Goal: Complete application form

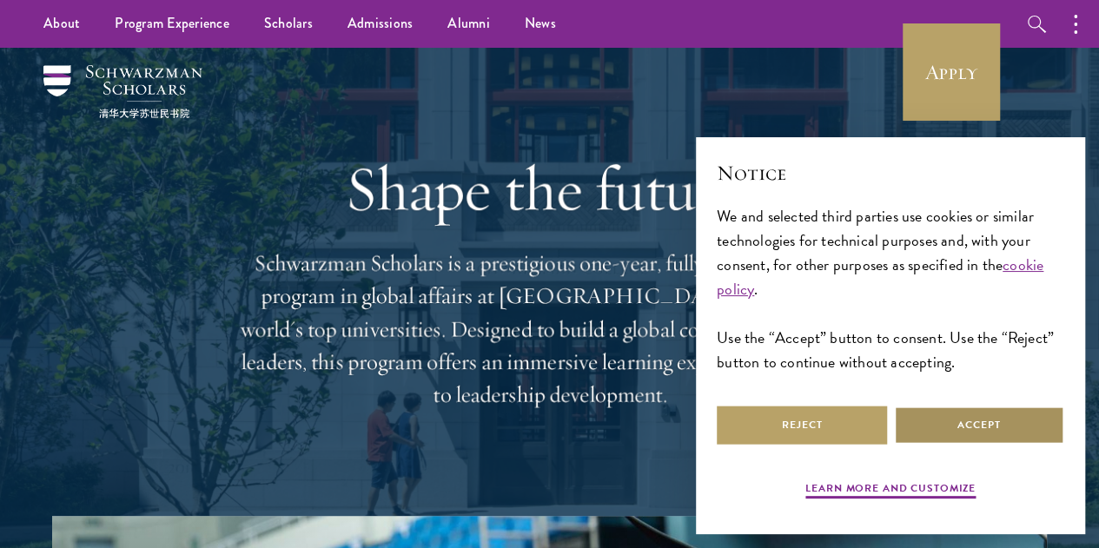
click at [937, 430] on button "Accept" at bounding box center [979, 425] width 170 height 39
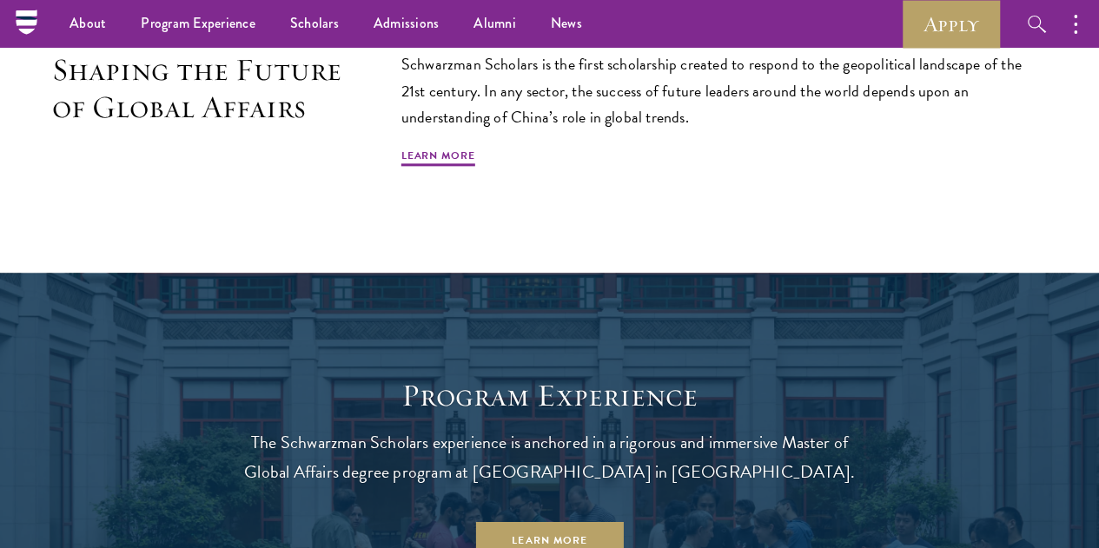
scroll to position [1050, 0]
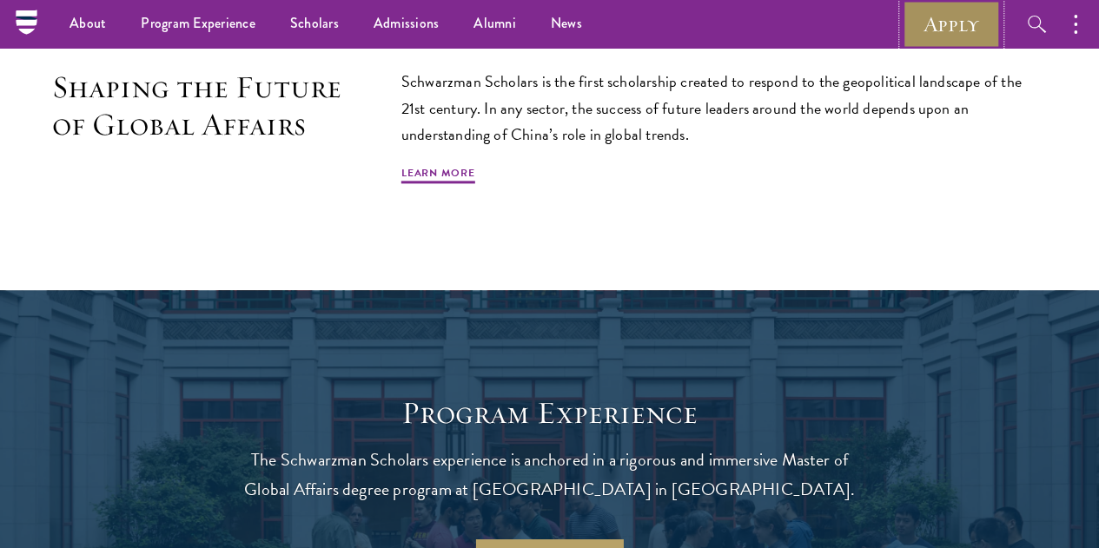
click at [1000, 20] on link "Apply" at bounding box center [951, 24] width 97 height 48
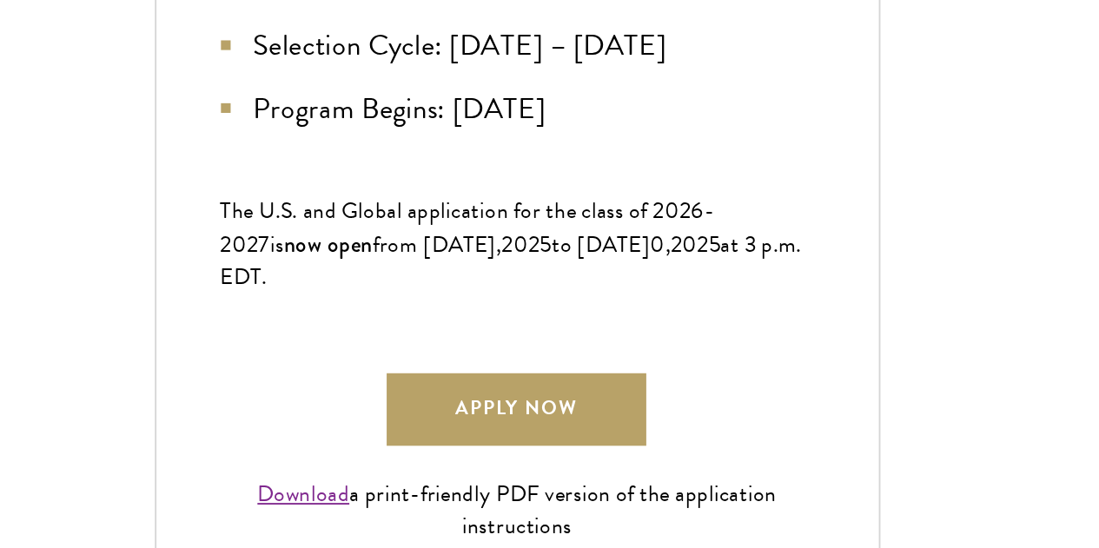
scroll to position [869, 0]
drag, startPoint x: 619, startPoint y: 429, endPoint x: 619, endPoint y: 450, distance: 20.9
drag, startPoint x: 619, startPoint y: 450, endPoint x: 575, endPoint y: 426, distance: 50.6
click at [575, 375] on span "The U.S. and Global application for the class of 202" at bounding box center [517, 366] width 254 height 18
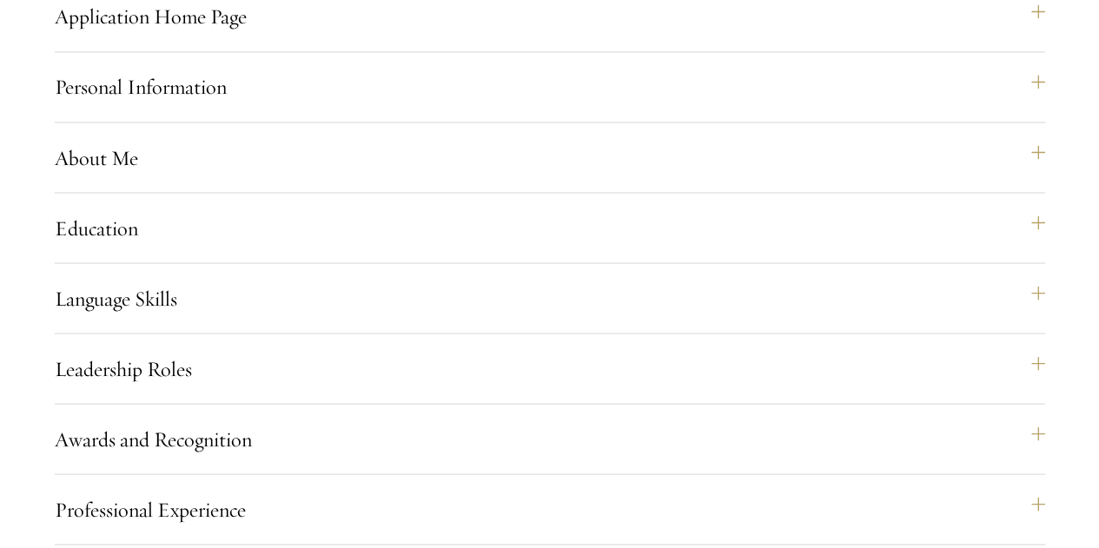
scroll to position [1532, 0]
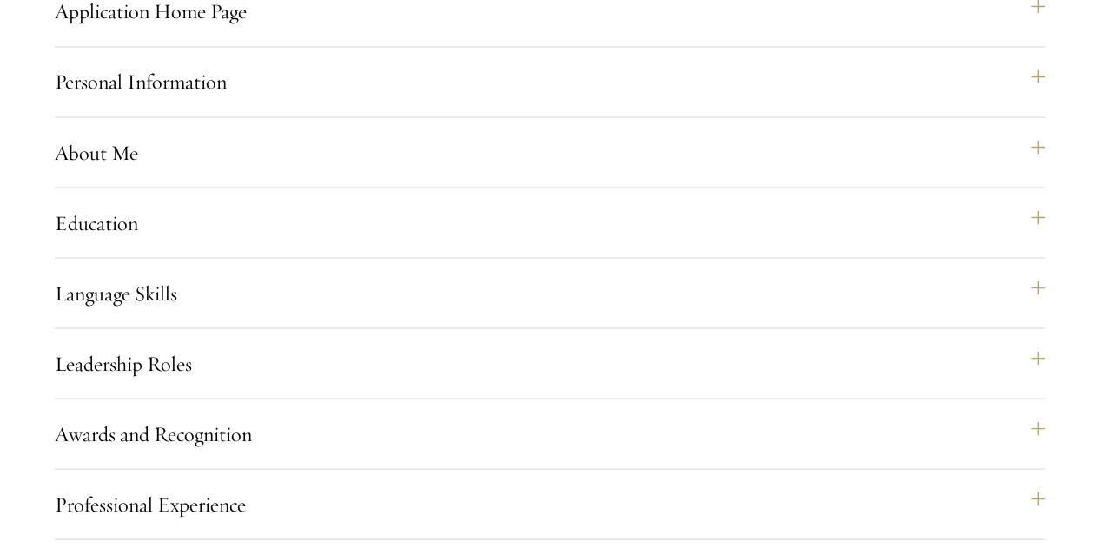
drag, startPoint x: 132, startPoint y: 193, endPoint x: 3, endPoint y: 235, distance: 135.2
click at [3, 235] on div "Start the Process Take the first step toward joining a global community that wi…" at bounding box center [549, 39] width 1099 height 2130
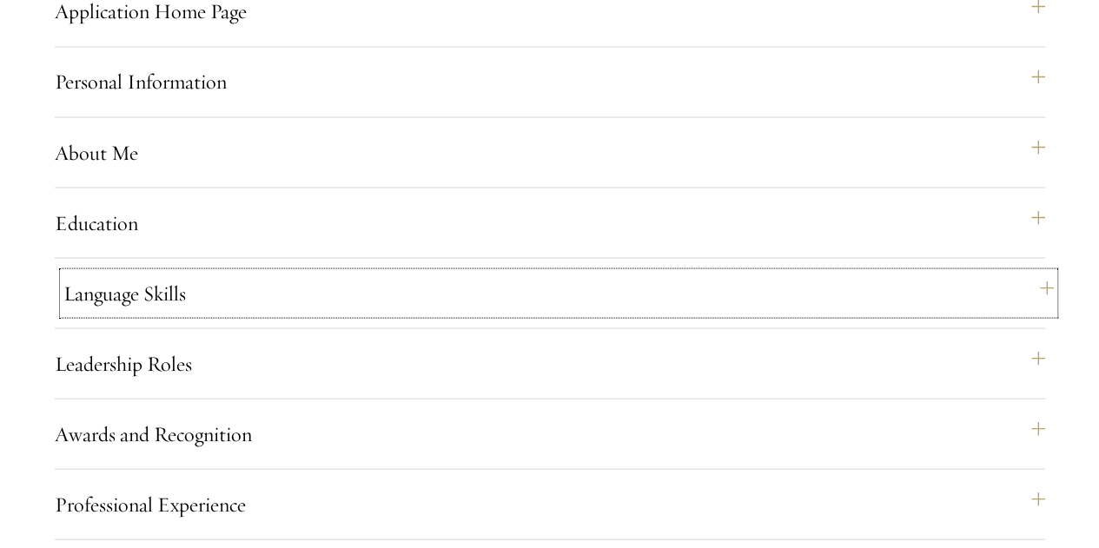
click at [117, 314] on button "Language Skills" at bounding box center [558, 293] width 990 height 42
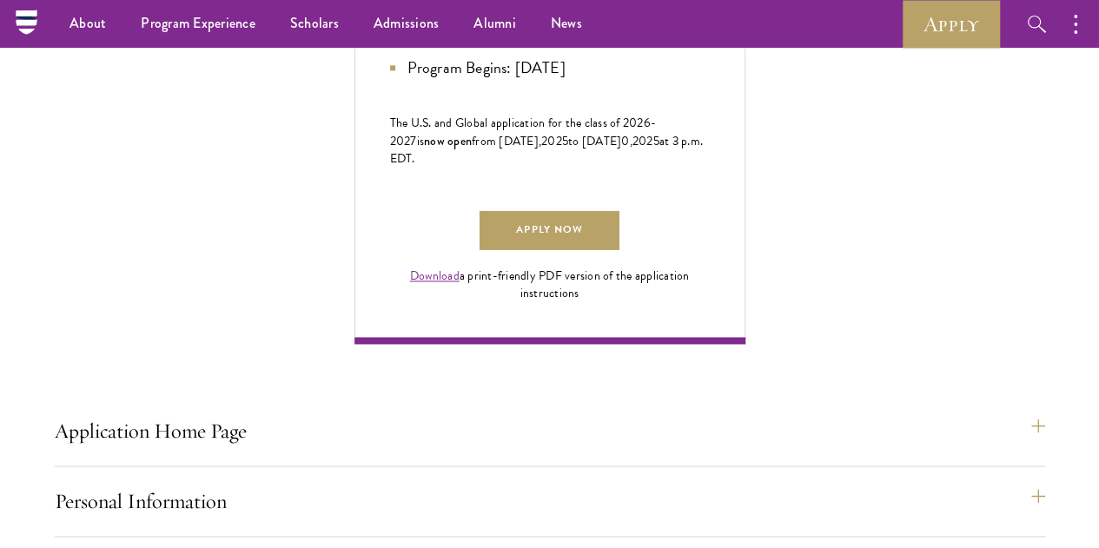
scroll to position [1093, 0]
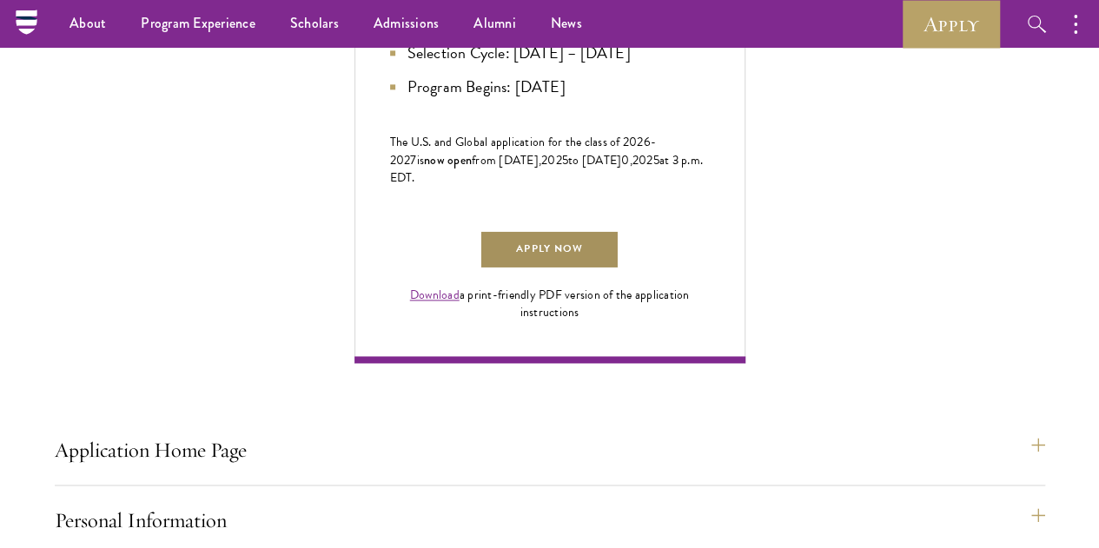
click at [562, 269] on link "Apply Now" at bounding box center [549, 249] width 139 height 39
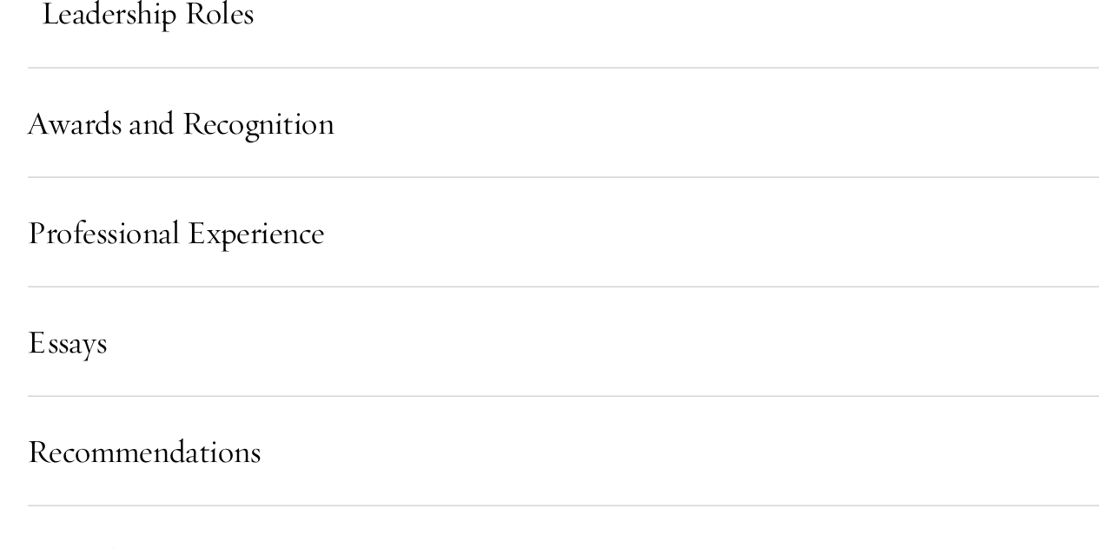
scroll to position [2528, 0]
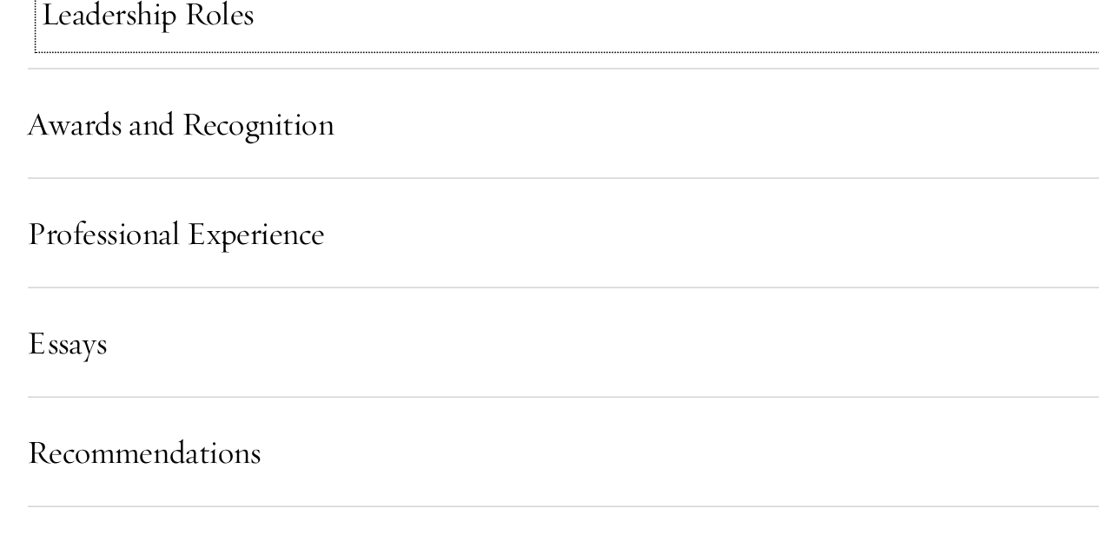
click at [162, 74] on button "Leadership Roles" at bounding box center [558, 53] width 990 height 42
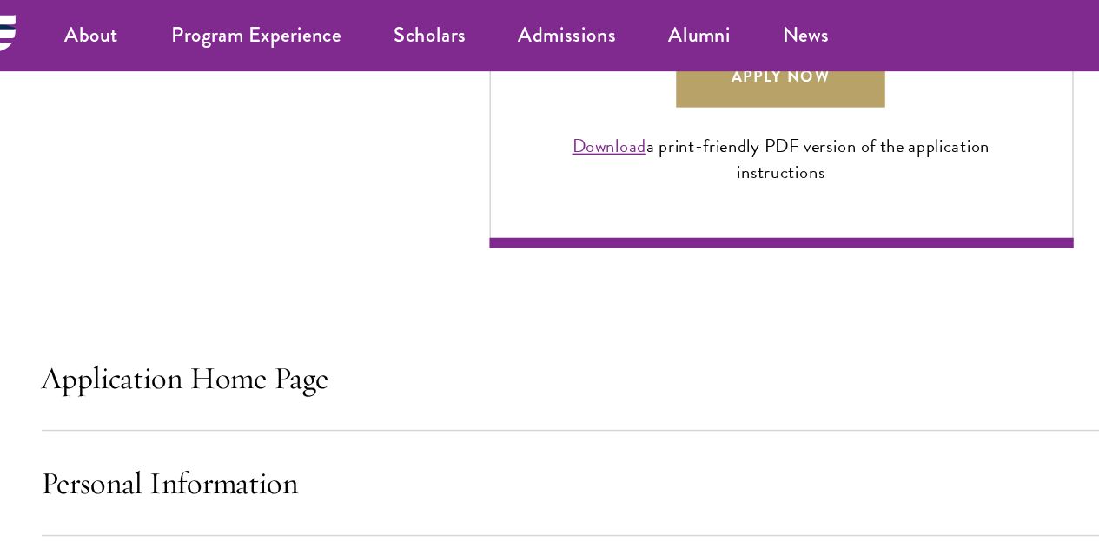
scroll to position [1284, 0]
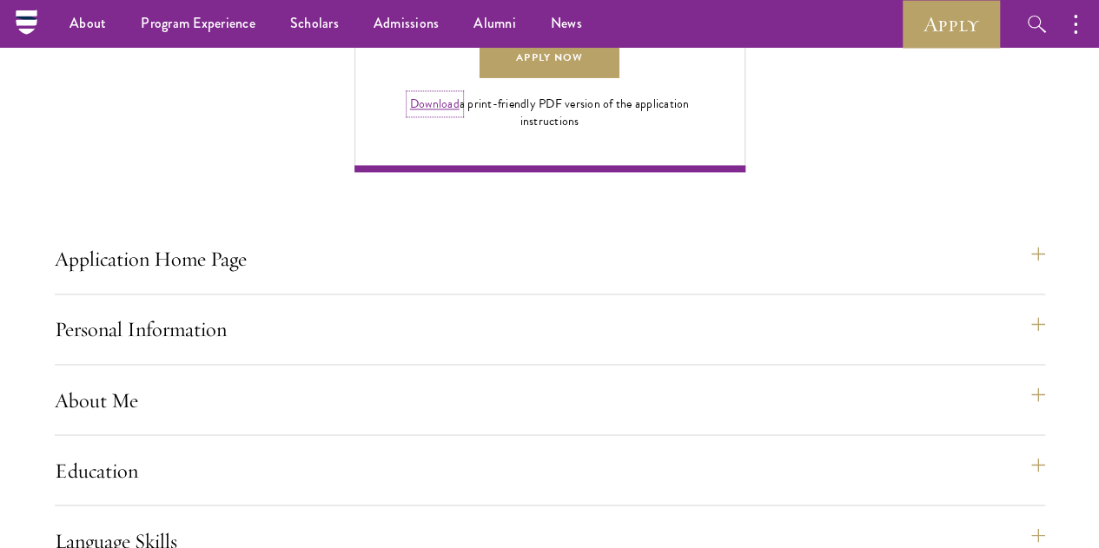
click at [434, 113] on link "Download" at bounding box center [435, 104] width 50 height 18
